Goal: Task Accomplishment & Management: Use online tool/utility

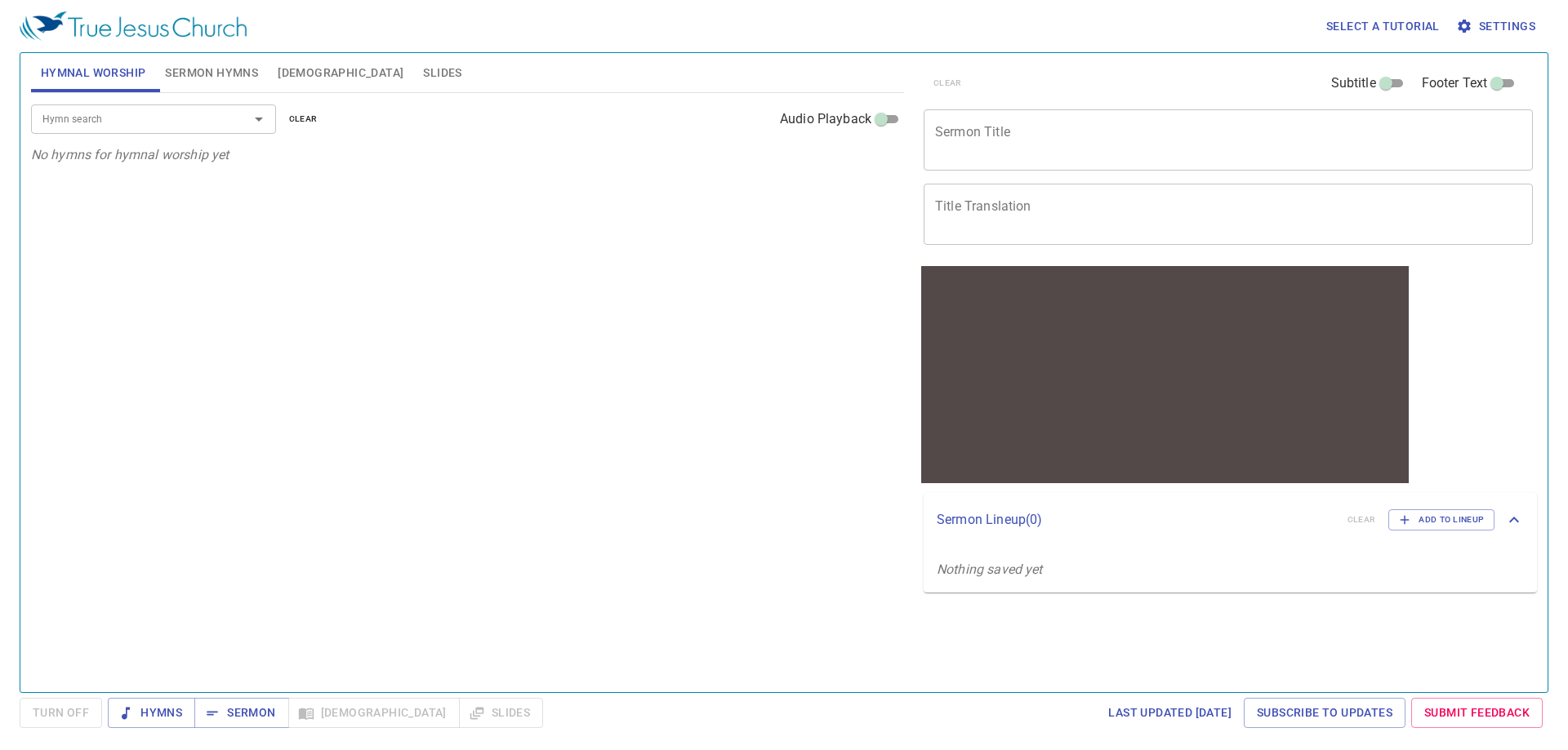
click at [421, 258] on div "Hymn search Hymn search clear Audio Playback No hymns for hymnal worship yet" at bounding box center [467, 385] width 873 height 585
click at [405, 198] on div "Hymn search Hymn search clear Audio Playback No hymns for hymnal worship yet" at bounding box center [467, 385] width 873 height 585
drag, startPoint x: 453, startPoint y: 4, endPoint x: 592, endPoint y: 372, distance: 393.4
click at [592, 372] on div "Hymn search Hymn search clear Audio Playback No hymns for hymnal worship yet" at bounding box center [467, 385] width 873 height 585
click at [1068, 137] on textarea "Sermon Title" at bounding box center [1228, 139] width 586 height 31
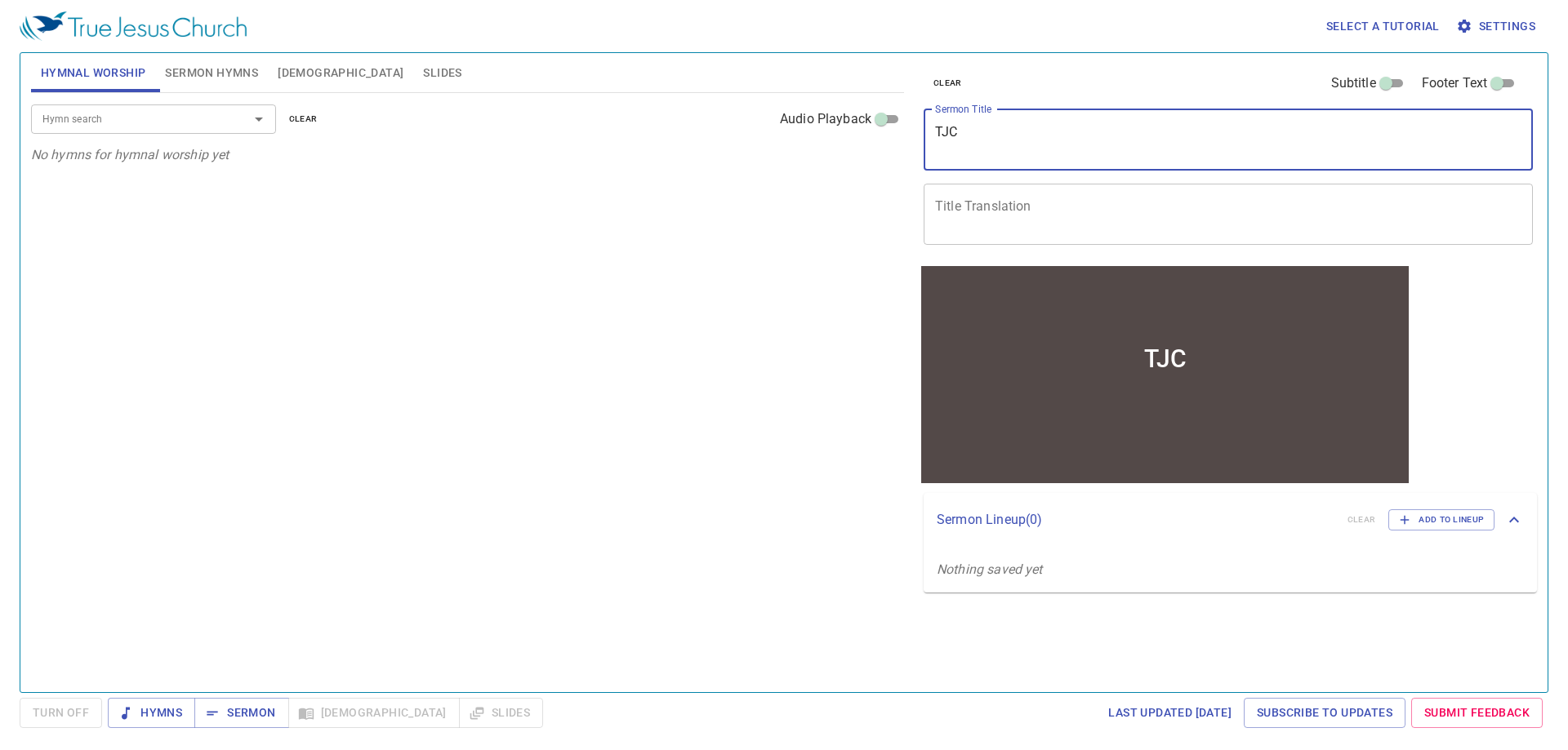
type textarea "TJC"
click at [1058, 210] on textarea "Title Translation" at bounding box center [1228, 214] width 586 height 31
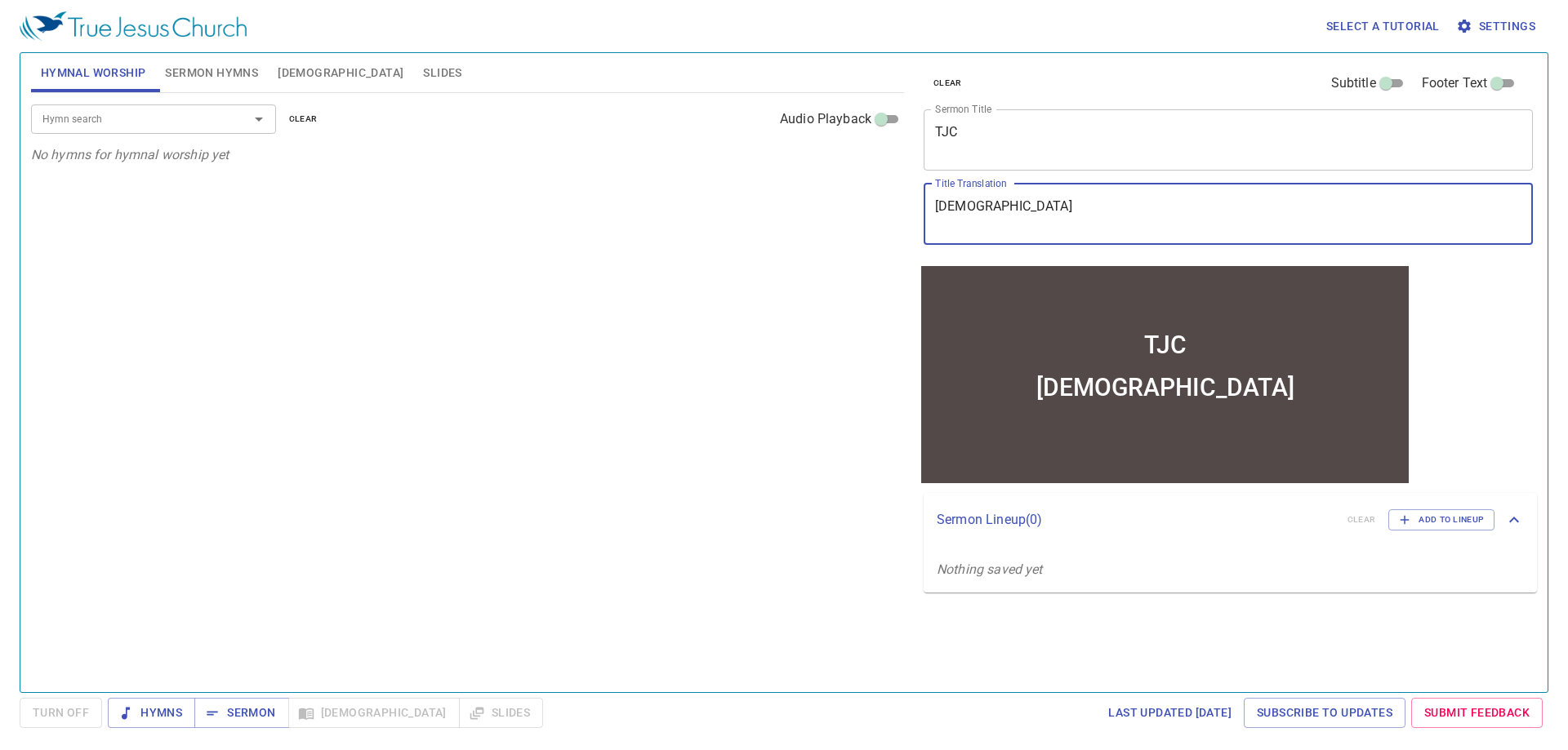
type textarea "[DEMOGRAPHIC_DATA]"
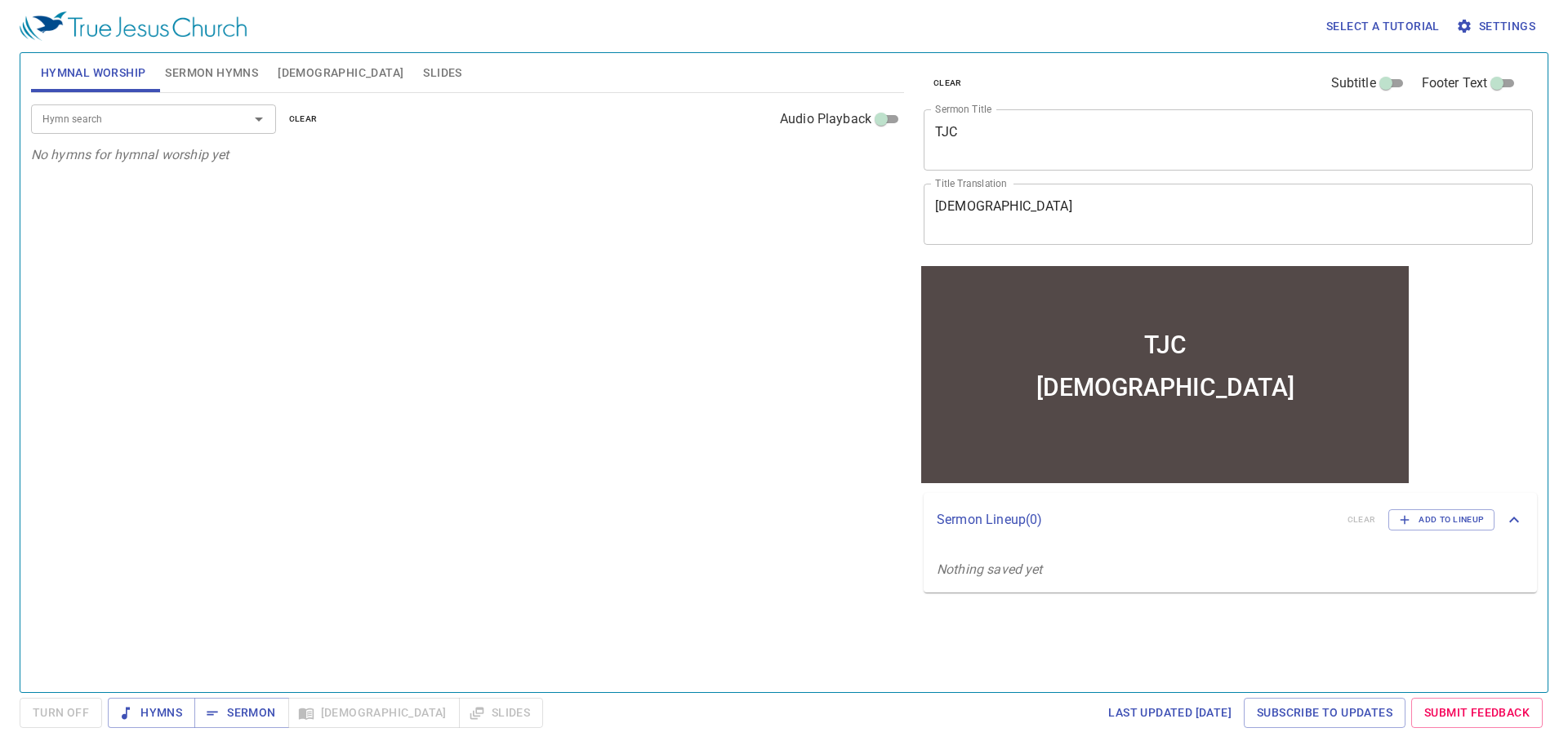
click at [742, 432] on div "Hymn search Hymn search clear Audio Playback No hymns for hymnal worship yet" at bounding box center [467, 385] width 873 height 585
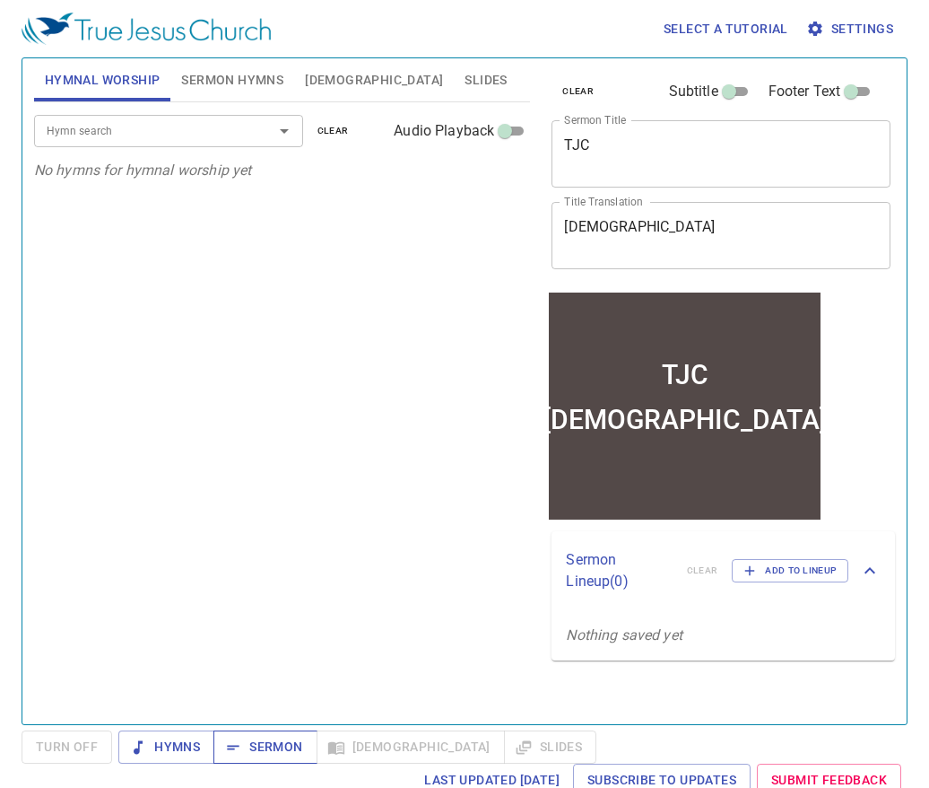
click at [258, 742] on span "Sermon" at bounding box center [265, 747] width 74 height 22
click at [262, 748] on span "Sermon" at bounding box center [265, 747] width 74 height 22
click at [253, 746] on span "Sermon" at bounding box center [265, 747] width 74 height 22
click at [171, 749] on span "Hymns" at bounding box center [166, 747] width 67 height 22
click at [259, 743] on span "Sermon" at bounding box center [265, 747] width 74 height 22
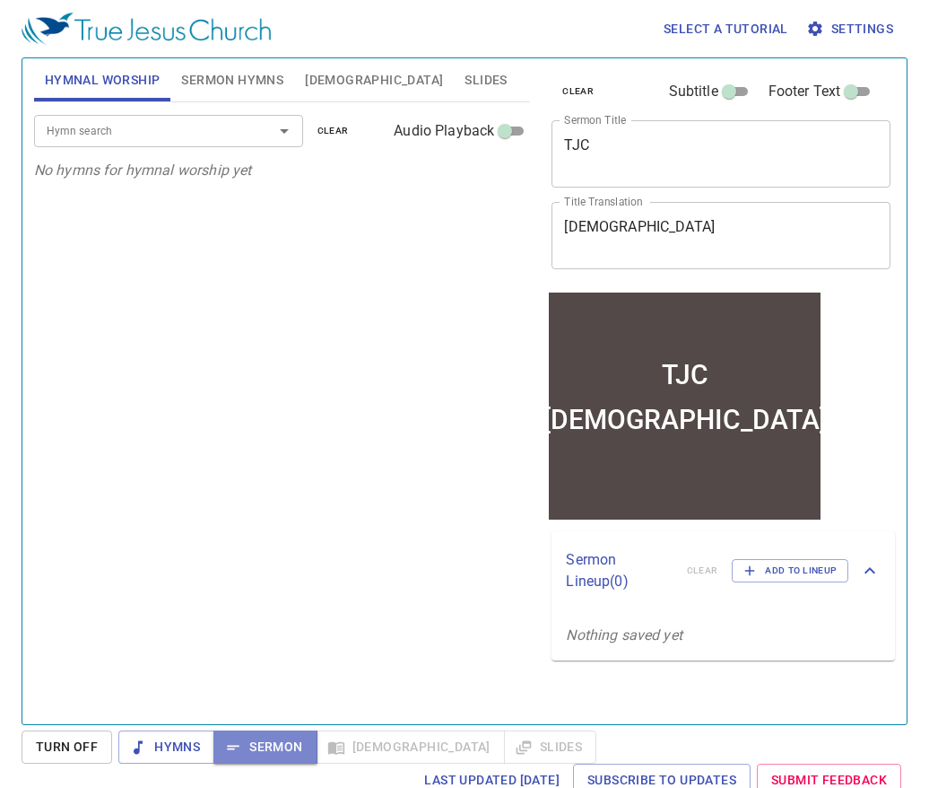
click at [259, 743] on span "Sermon" at bounding box center [265, 747] width 74 height 22
click at [866, 23] on span "Settings" at bounding box center [851, 29] width 83 height 22
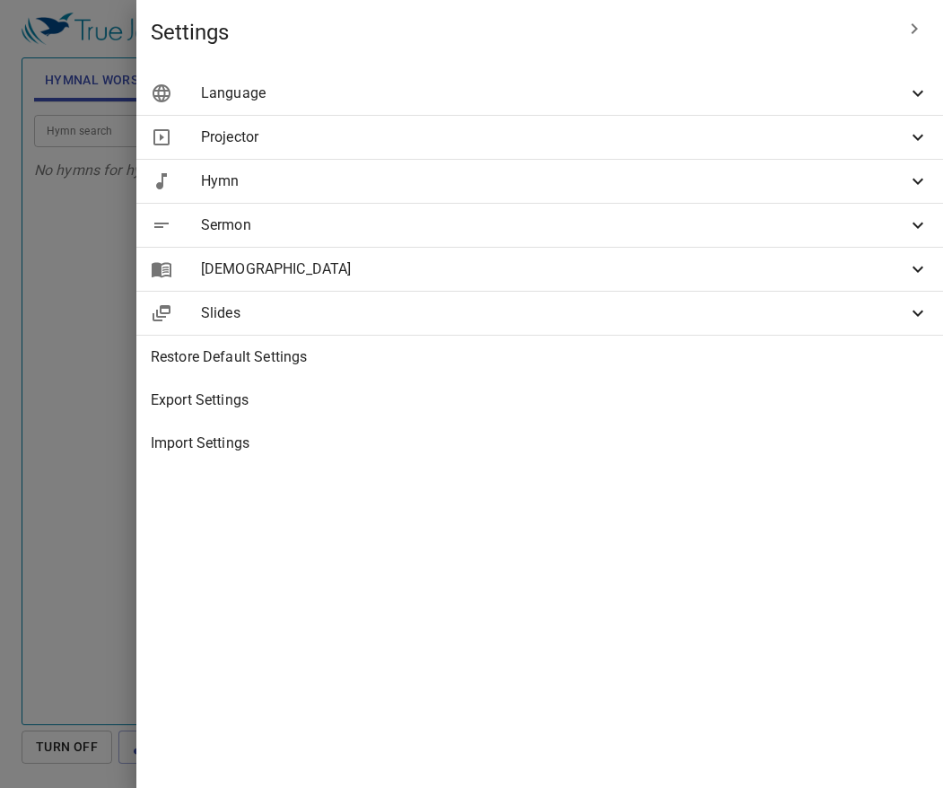
click at [242, 496] on div at bounding box center [471, 394] width 943 height 788
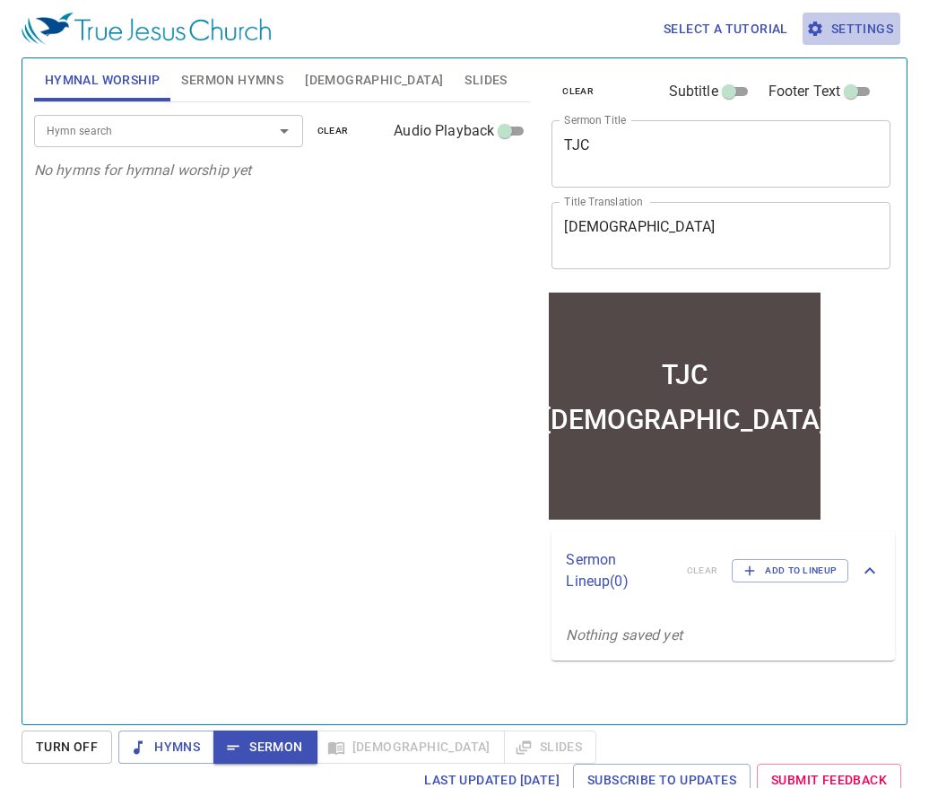
click at [863, 28] on span "Settings" at bounding box center [851, 29] width 83 height 22
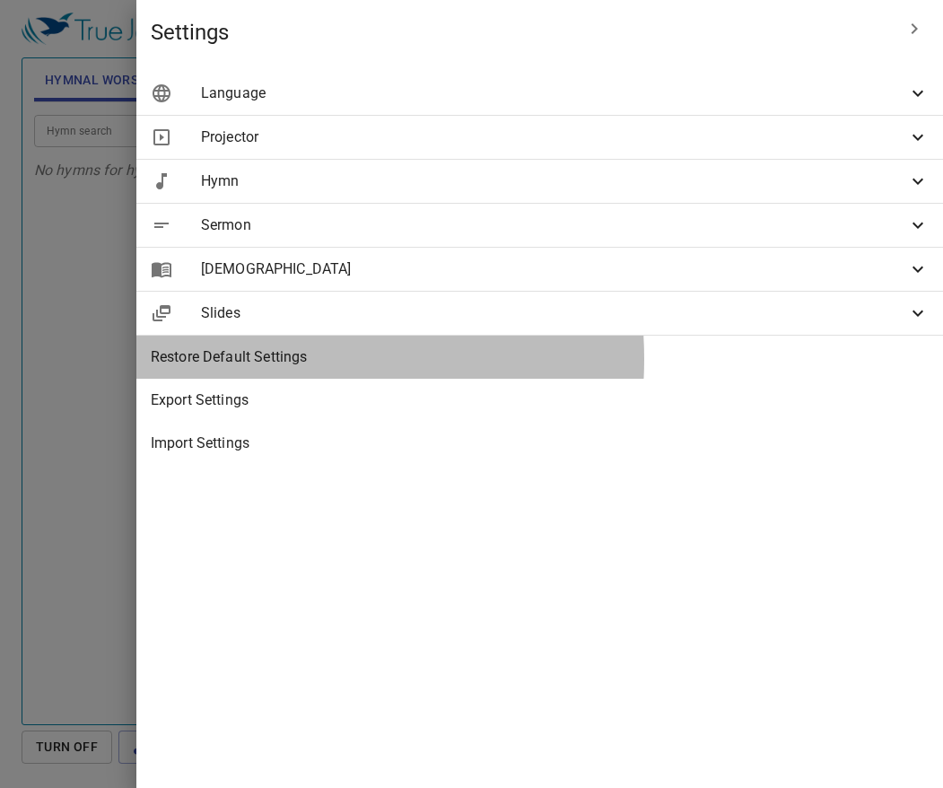
click at [542, 359] on span "Restore Default Settings" at bounding box center [540, 357] width 778 height 22
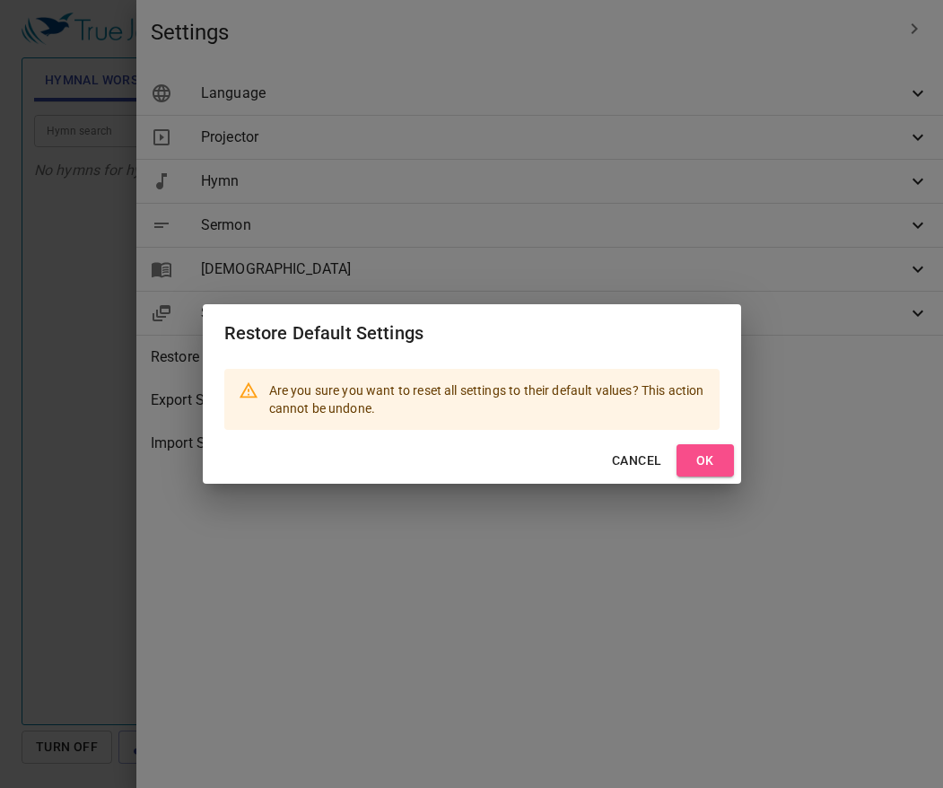
click at [704, 458] on span "OK" at bounding box center [705, 460] width 29 height 22
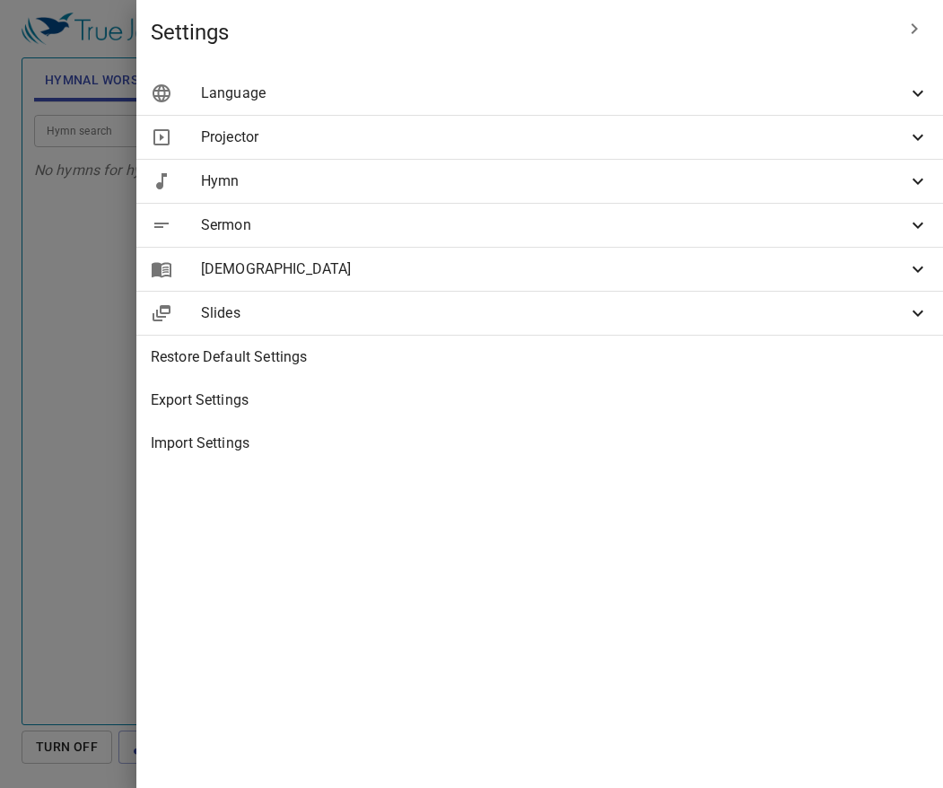
click at [286, 557] on div at bounding box center [471, 394] width 943 height 788
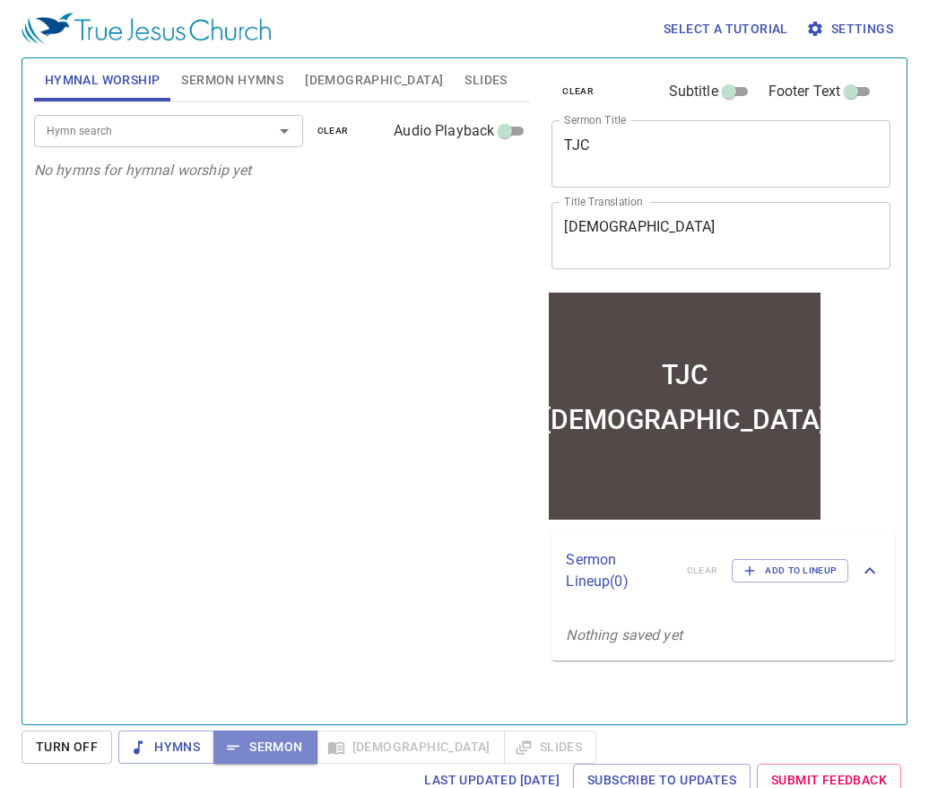
drag, startPoint x: 259, startPoint y: 743, endPoint x: 269, endPoint y: 744, distance: 9.9
click at [262, 743] on span "Sermon" at bounding box center [265, 747] width 74 height 22
click at [142, 755] on span "Hymns" at bounding box center [166, 747] width 67 height 22
click at [244, 745] on span "Sermon" at bounding box center [265, 747] width 74 height 22
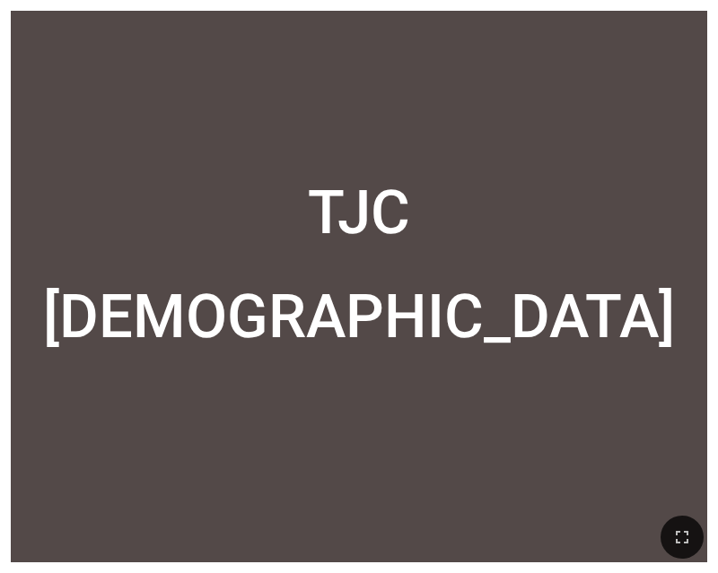
click at [137, 36] on div "TJC TJC 真教會 真教會" at bounding box center [359, 287] width 696 height 552
drag, startPoint x: 183, startPoint y: 146, endPoint x: 264, endPoint y: 65, distance: 114.2
click at [264, 65] on div "TJC" at bounding box center [359, 149] width 696 height 221
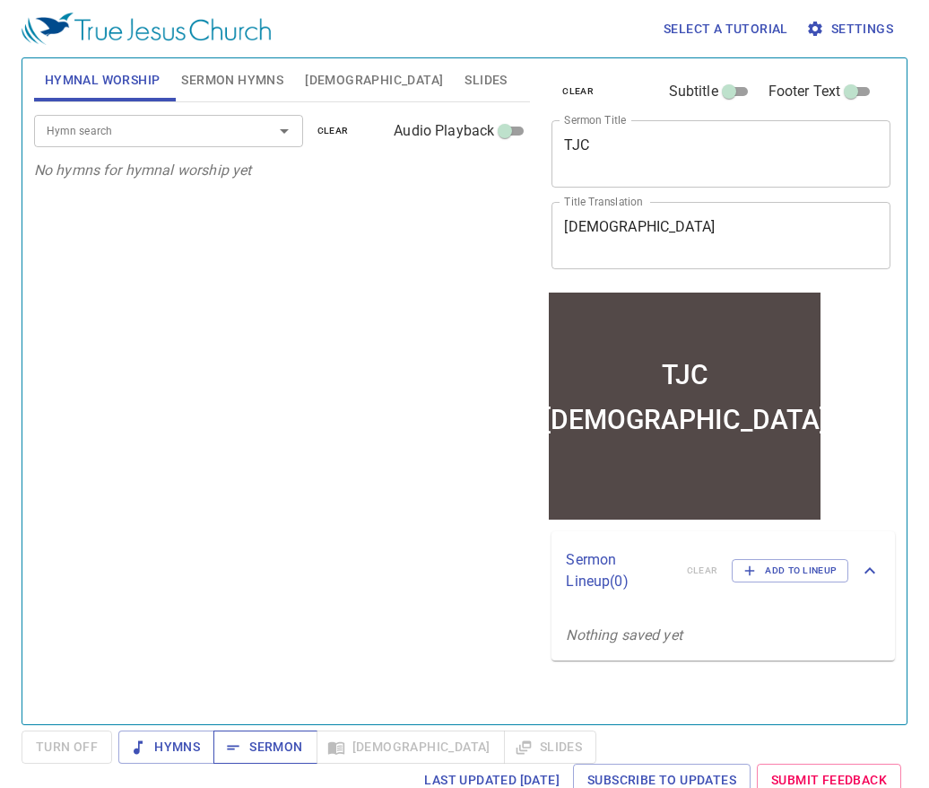
click at [259, 745] on span "Sermon" at bounding box center [265, 747] width 74 height 22
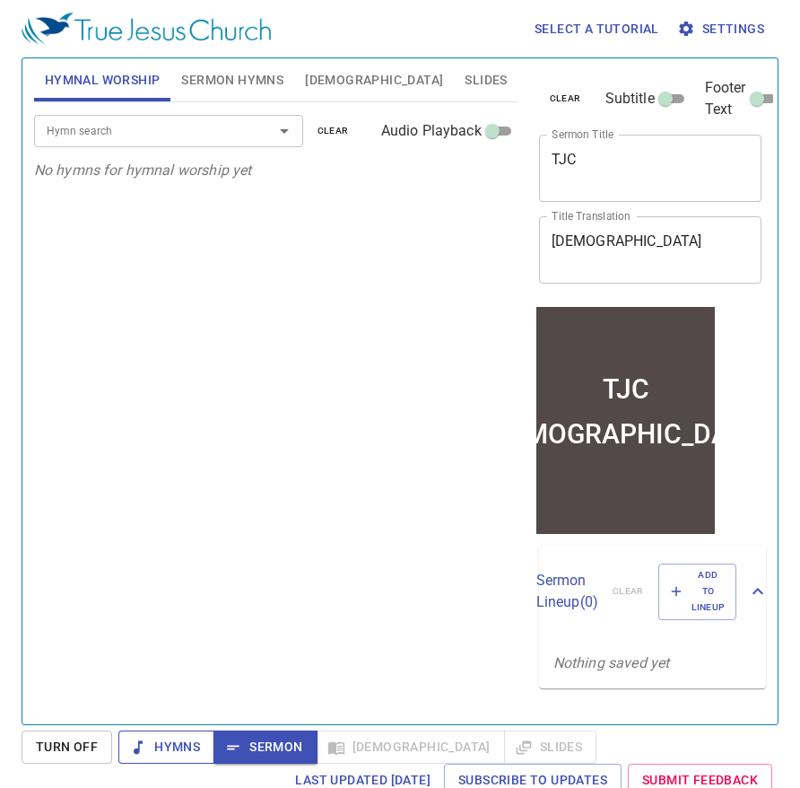
click at [170, 749] on span "Hymns" at bounding box center [166, 747] width 67 height 22
click at [268, 743] on span "Sermon" at bounding box center [265, 747] width 74 height 22
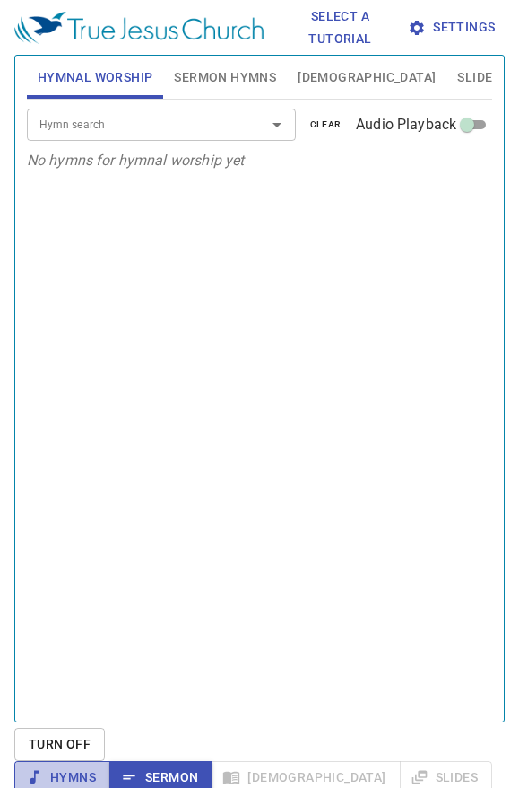
click at [96, 766] on span "Hymns" at bounding box center [62, 777] width 67 height 22
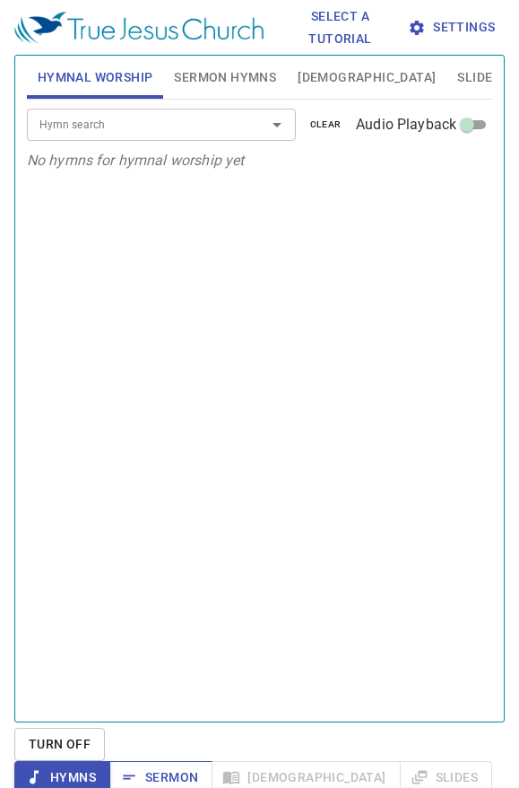
click at [198, 766] on span "Sermon" at bounding box center [161, 777] width 74 height 22
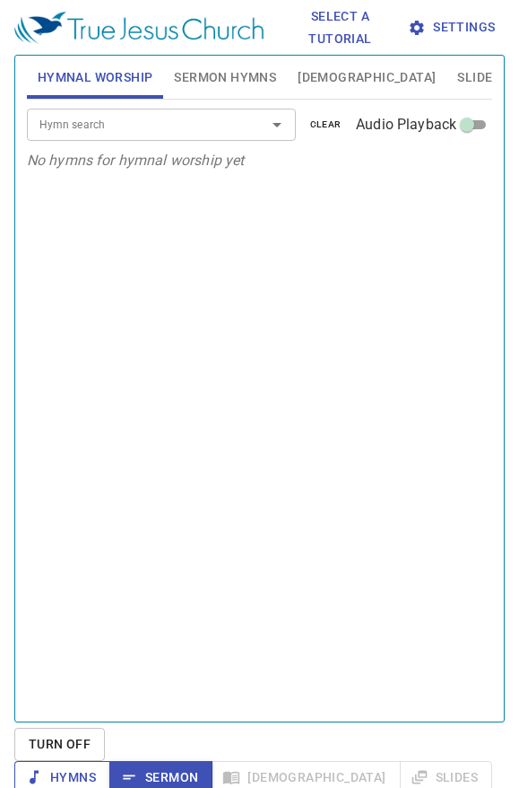
click at [43, 768] on icon "button" at bounding box center [34, 777] width 18 height 18
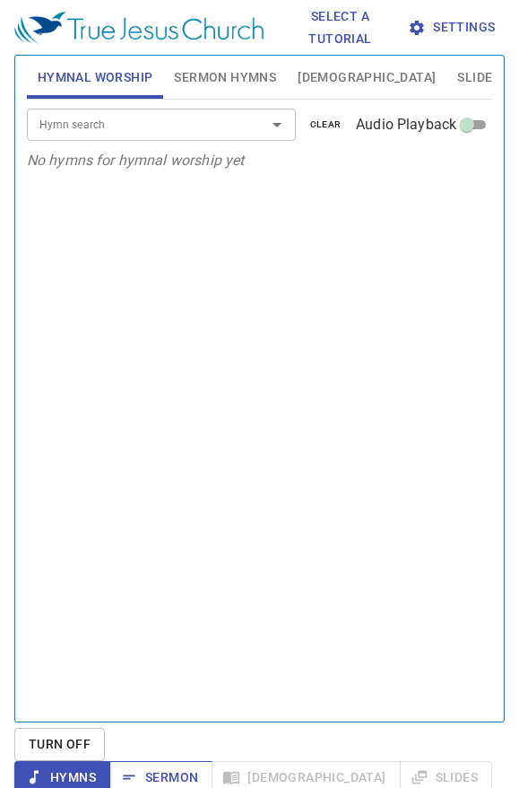
click at [198, 766] on span "Sermon" at bounding box center [161, 777] width 74 height 22
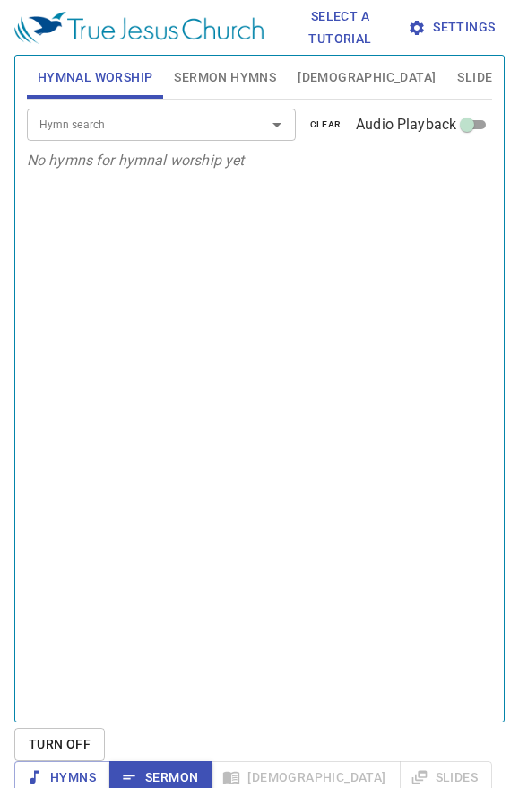
click at [62, 746] on span "Turn Off" at bounding box center [60, 744] width 62 height 22
click at [66, 746] on span "Turn Off" at bounding box center [59, 744] width 91 height 33
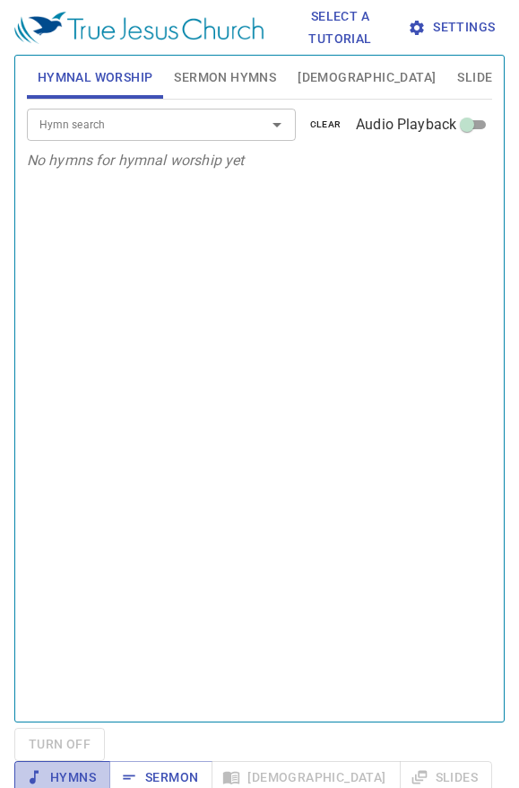
click at [96, 766] on span "Hymns" at bounding box center [62, 777] width 67 height 22
click at [507, 737] on div "Select a tutorial Settings Hymnal Worship Sermon Hymns Bible Slides Hymn search…" at bounding box center [259, 394] width 519 height 788
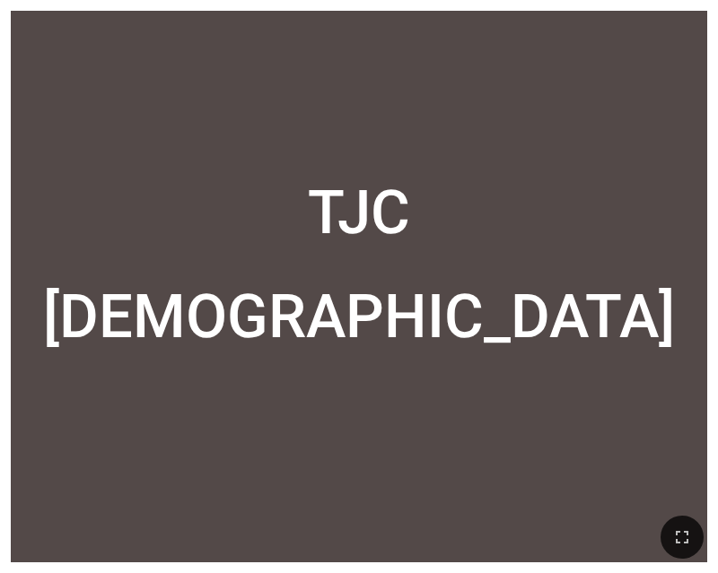
click at [231, 426] on div "[DEMOGRAPHIC_DATA]" at bounding box center [359, 355] width 696 height 193
